Goal: Information Seeking & Learning: Learn about a topic

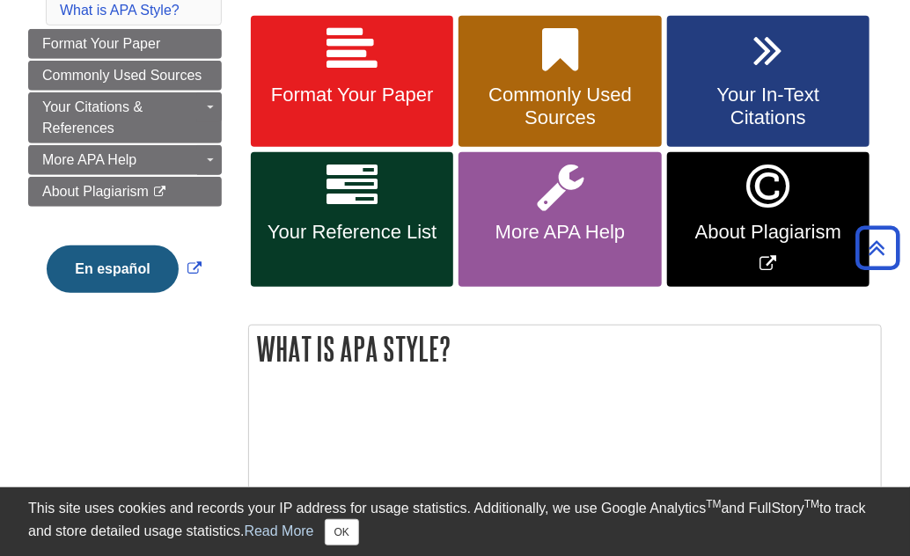
scroll to position [334, 0]
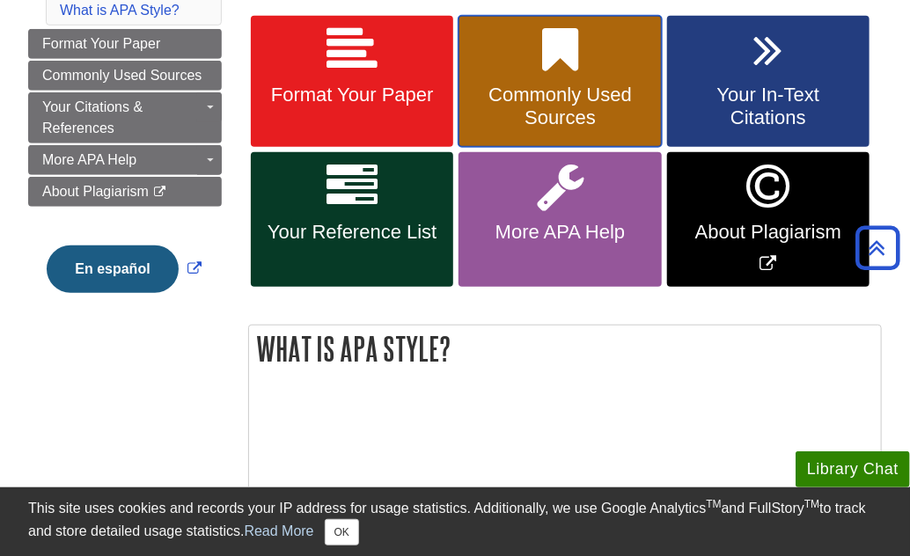
click at [570, 80] on link "Commonly Used Sources" at bounding box center [559, 82] width 202 height 132
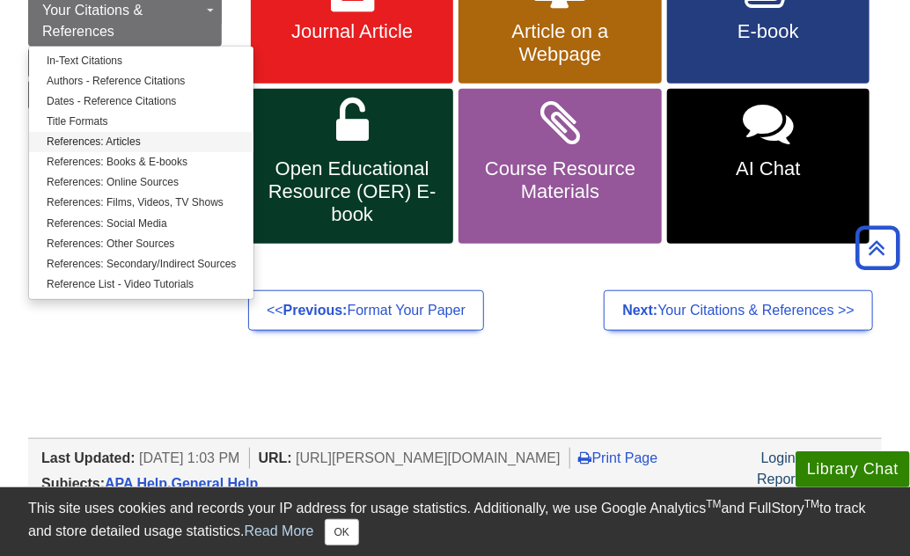
scroll to position [399, 0]
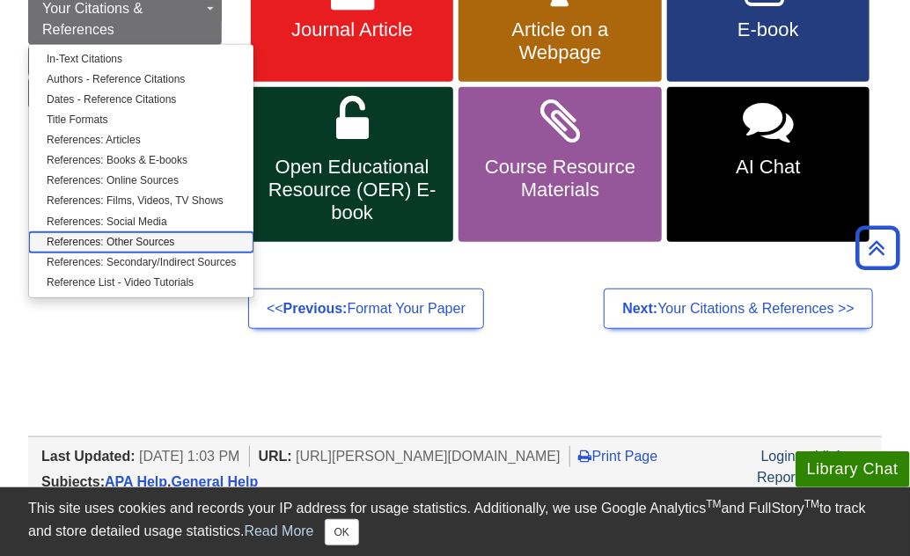
click at [152, 238] on link "References: Other Sources" at bounding box center [141, 242] width 224 height 20
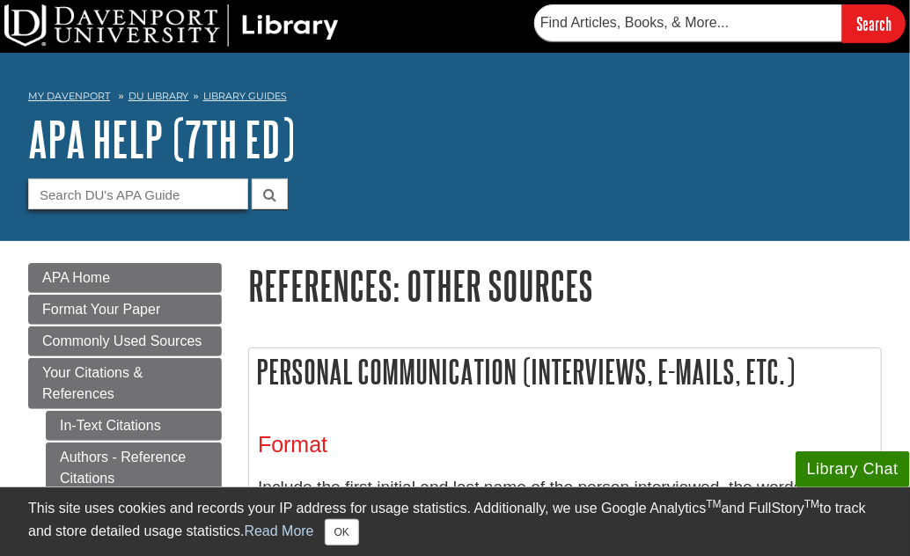
click at [197, 197] on input "Guide Search Terms" at bounding box center [138, 194] width 220 height 31
type input "online pdf"
click at [252, 179] on button "submit" at bounding box center [270, 194] width 36 height 31
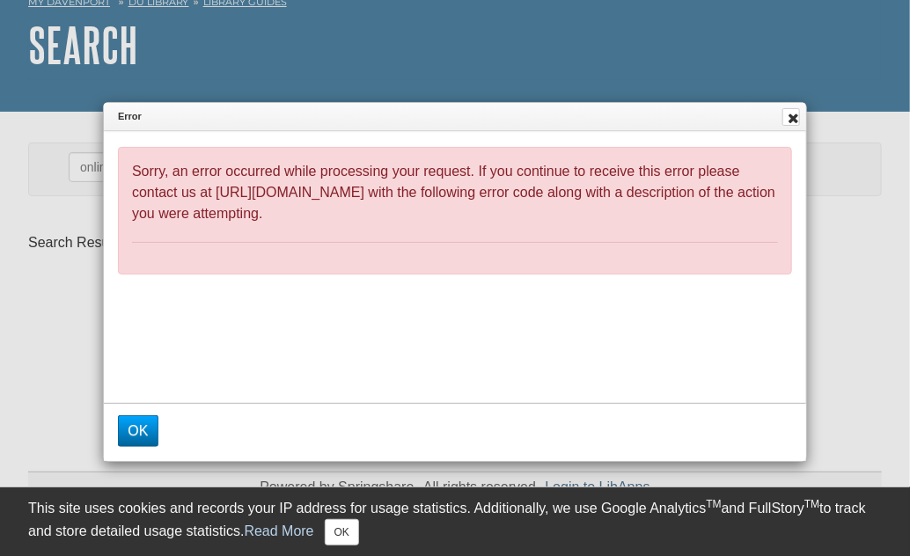
scroll to position [137, 0]
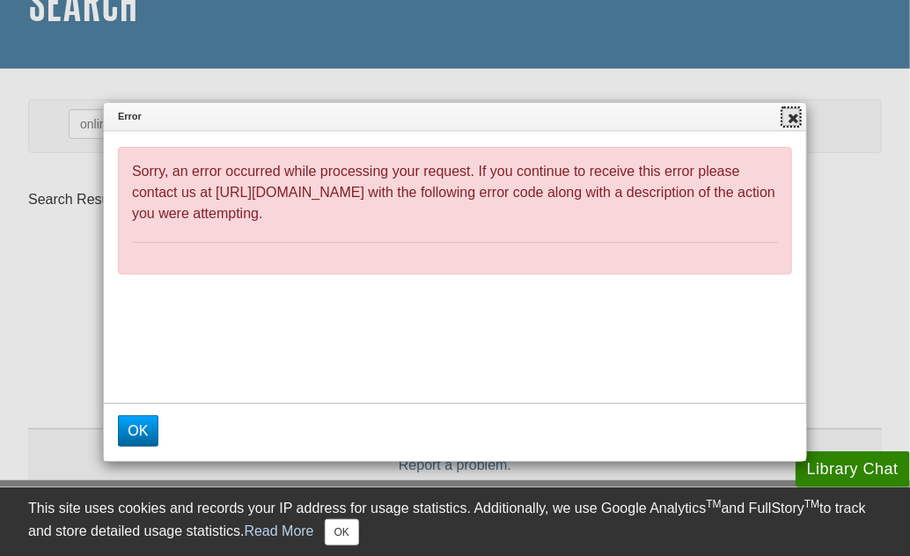
click at [785, 124] on icon at bounding box center [793, 118] width 18 height 14
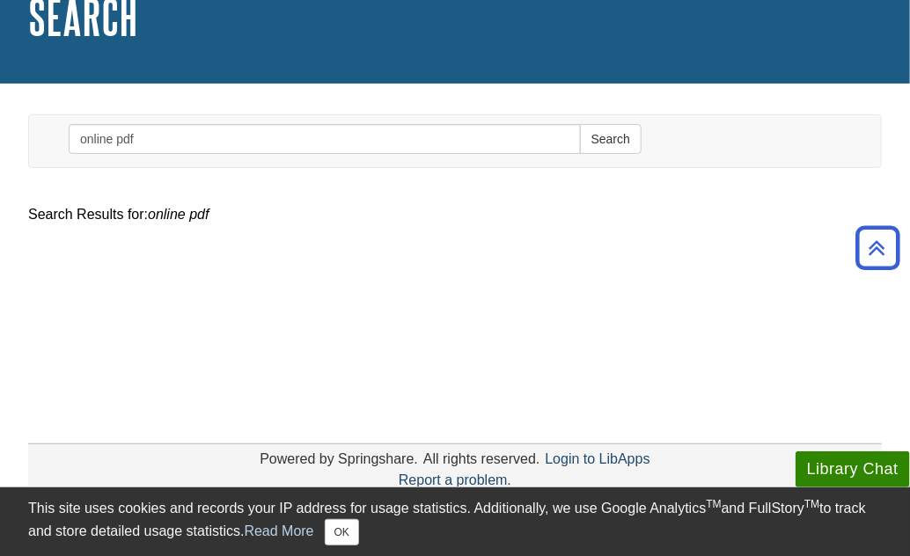
scroll to position [121, 0]
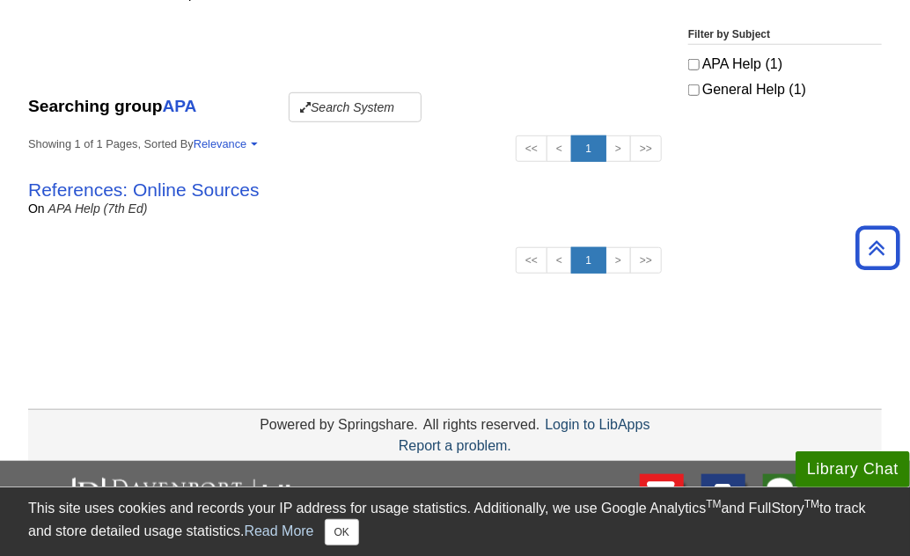
scroll to position [311, 0]
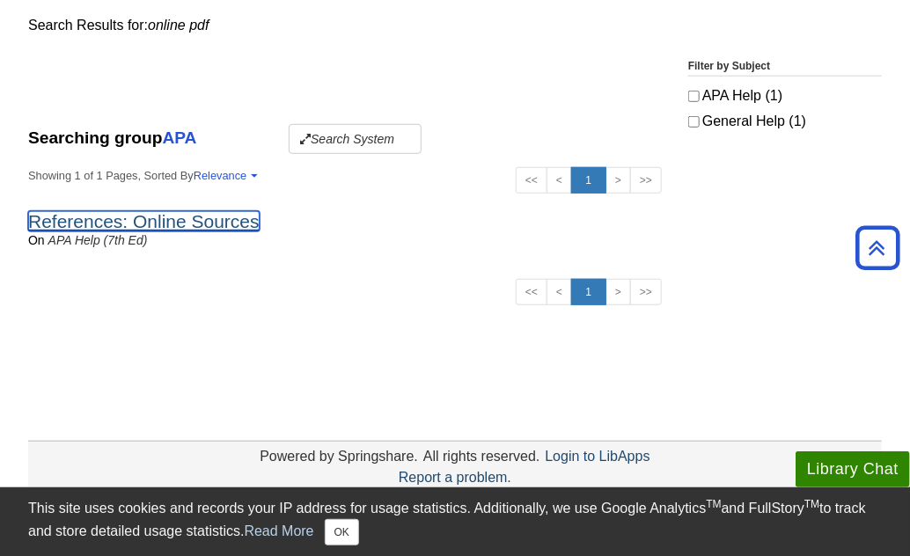
click at [169, 214] on link "References: Online Sources" at bounding box center [143, 221] width 231 height 20
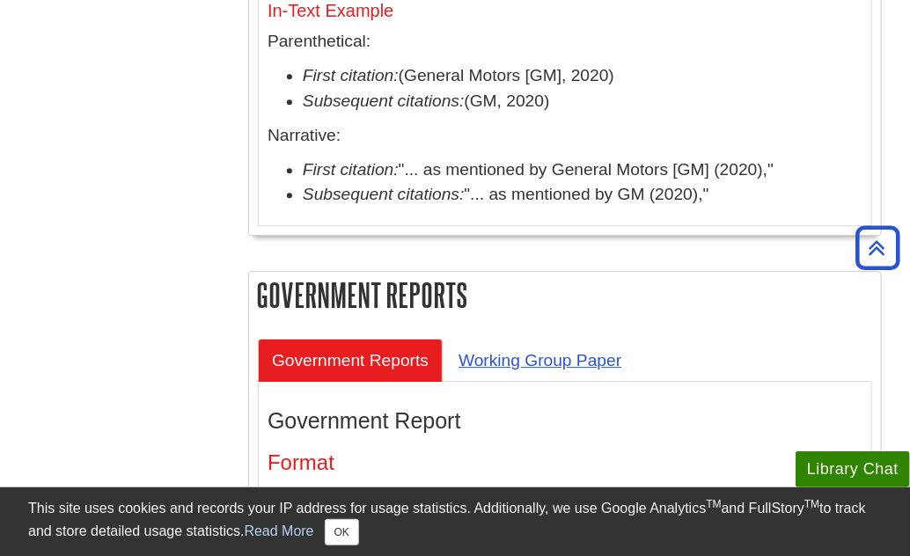
scroll to position [6216, 0]
